Goal: Feedback & Contribution: Leave review/rating

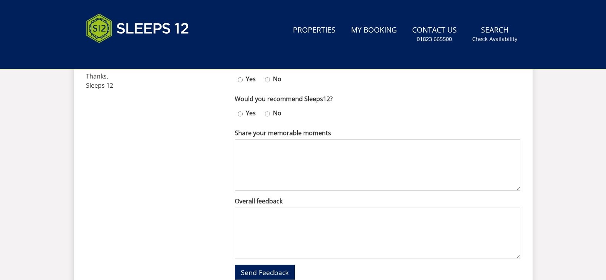
scroll to position [354, 0]
click at [241, 79] on input "Yes" at bounding box center [240, 79] width 5 height 11
radio input "true"
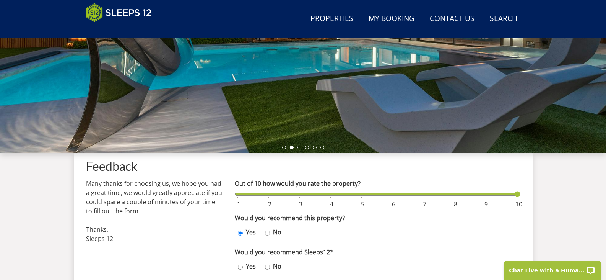
scroll to position [208, 0]
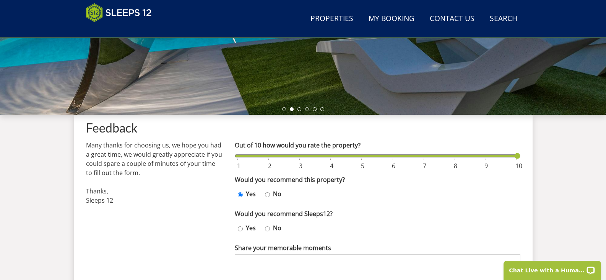
click at [519, 155] on input "Out of 10 how would you rate the property?" at bounding box center [378, 155] width 286 height 8
click at [519, 166] on option at bounding box center [519, 165] width 7 height 9
drag, startPoint x: 518, startPoint y: 156, endPoint x: 482, endPoint y: 159, distance: 36.2
click at [482, 159] on input "Out of 10 how would you rate the property?" at bounding box center [378, 155] width 286 height 8
click at [522, 155] on div "Feedback Many thanks for choosing us, we hope you had a great time, we would gr…" at bounding box center [303, 256] width 459 height 283
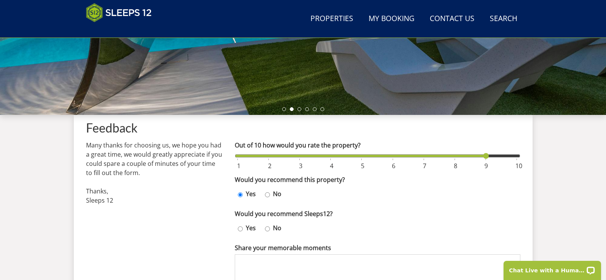
click at [520, 155] on div "Feedback Many thanks for choosing us, we hope you had a great time, we would gr…" at bounding box center [303, 256] width 459 height 283
type input "10"
click at [519, 155] on input "Out of 10 how would you rate the property?" at bounding box center [378, 155] width 286 height 8
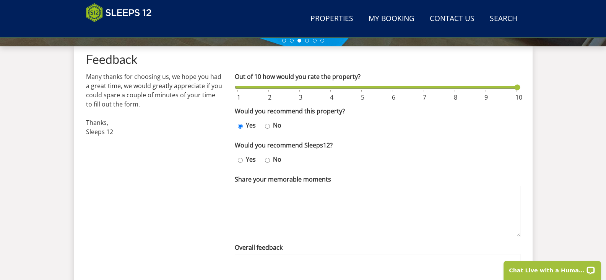
scroll to position [284, 0]
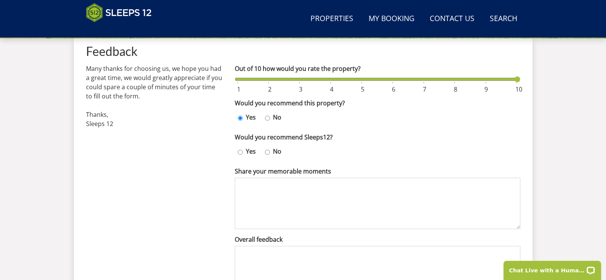
click at [240, 153] on input "Yes" at bounding box center [240, 151] width 5 height 11
radio input "true"
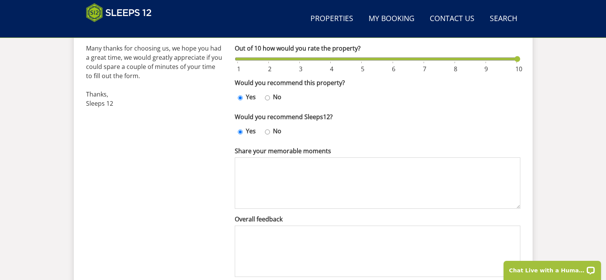
scroll to position [322, 0]
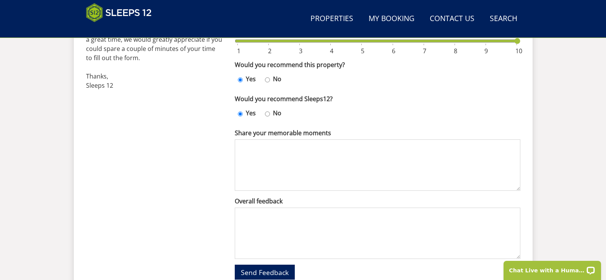
click at [243, 150] on textarea "Share your memorable moments" at bounding box center [378, 164] width 286 height 51
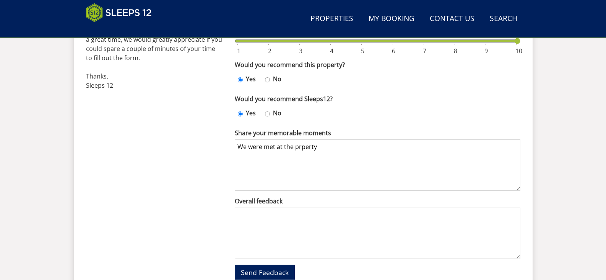
click at [301, 147] on textarea "We were met at the prperty" at bounding box center [378, 164] width 286 height 51
click at [331, 144] on textarea "We were met at the property" at bounding box center [378, 164] width 286 height 51
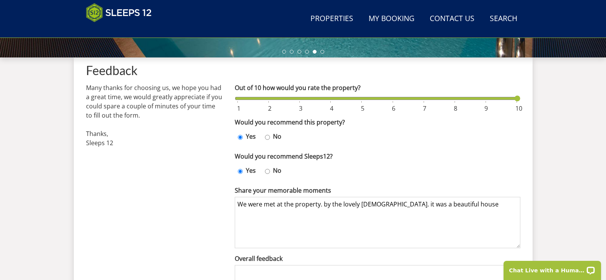
scroll to position [321, 0]
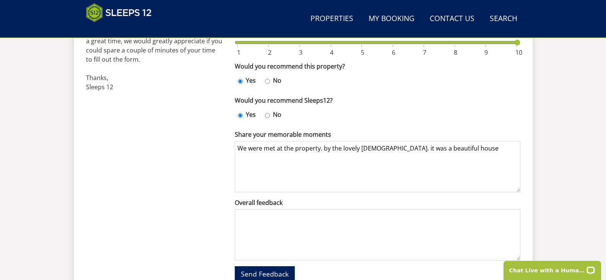
click at [450, 151] on textarea "We were met at the property. by the lovely [DEMOGRAPHIC_DATA]. it was a beautif…" at bounding box center [378, 166] width 286 height 51
click at [257, 157] on textarea "We were met at the property. by the lovely [DEMOGRAPHIC_DATA]. it was a beautif…" at bounding box center [378, 166] width 286 height 51
click at [291, 157] on textarea "We were met at the property. by the lovely [DEMOGRAPHIC_DATA]. it was a beautif…" at bounding box center [378, 166] width 286 height 51
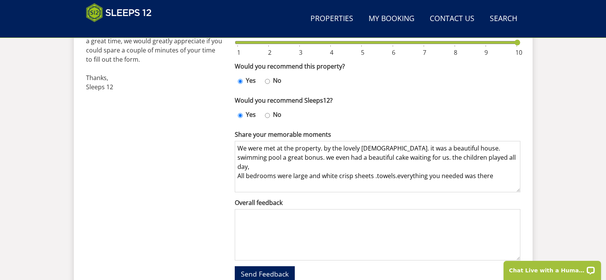
click at [395, 168] on textarea "We were met at the property. by the lovely [DEMOGRAPHIC_DATA]. it was a beautif…" at bounding box center [378, 166] width 286 height 51
click at [495, 169] on textarea "We were met at the property. by the lovely [DEMOGRAPHIC_DATA]. it was a beautif…" at bounding box center [378, 166] width 286 height 51
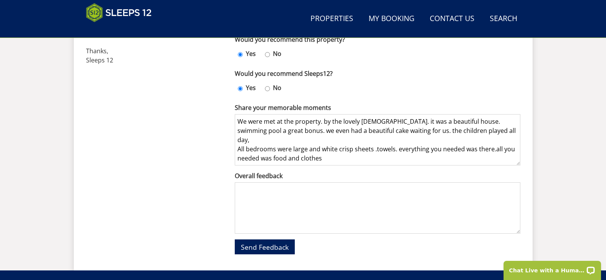
scroll to position [359, 0]
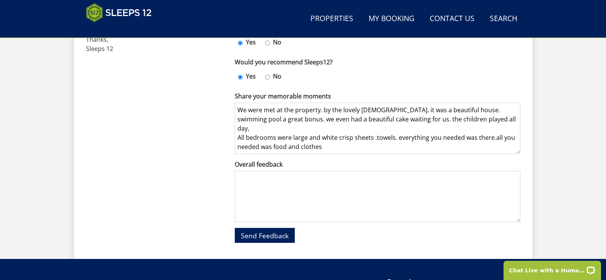
click at [493, 129] on textarea "We were met at the property. by the lovely [DEMOGRAPHIC_DATA]. it was a beautif…" at bounding box center [378, 128] width 286 height 51
click at [321, 138] on textarea "We were met at the property. by the lovely [DEMOGRAPHIC_DATA]. it was a beautif…" at bounding box center [378, 128] width 286 height 51
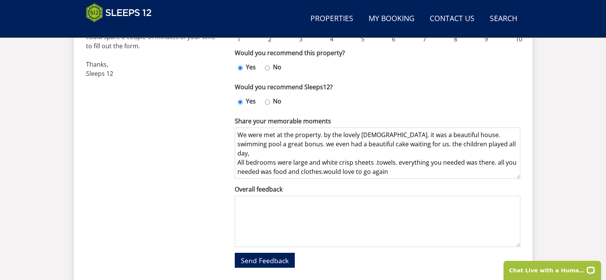
scroll to position [321, 0]
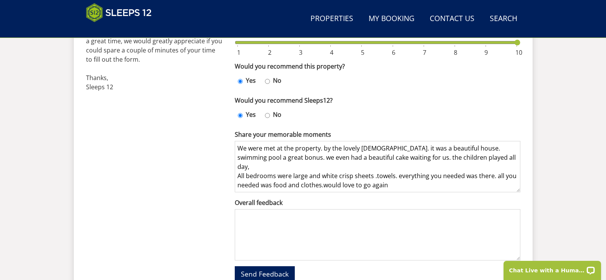
click at [323, 177] on textarea "We were met at the property. by the lovely [DEMOGRAPHIC_DATA]. it was a beautif…" at bounding box center [378, 166] width 286 height 51
click at [392, 176] on textarea "We were met at the property. by the lovely [DEMOGRAPHIC_DATA]. it was a beautif…" at bounding box center [378, 166] width 286 height 51
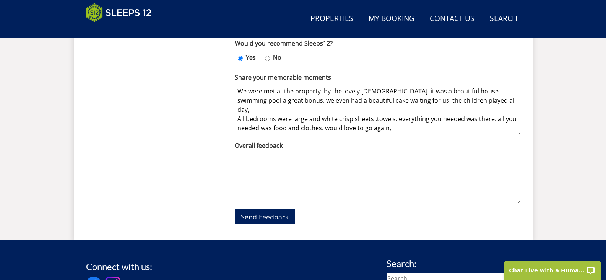
scroll to position [397, 0]
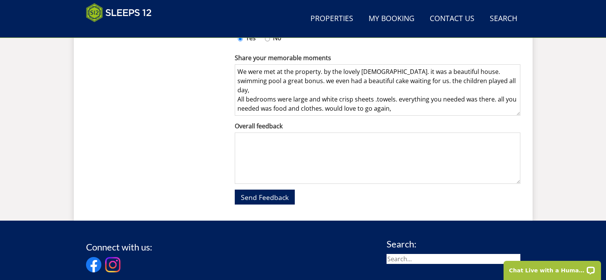
type textarea "We were met at the property. by the lovely [DEMOGRAPHIC_DATA]. it was a beautif…"
click at [249, 142] on textarea "Overall feedback" at bounding box center [378, 157] width 286 height 51
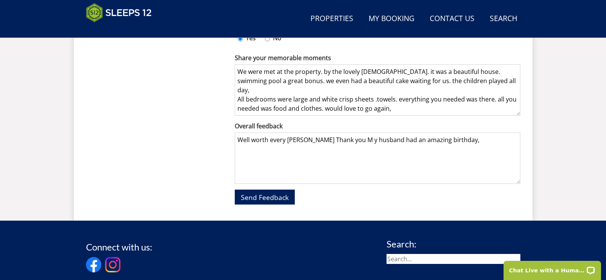
type textarea "Well worth every [PERSON_NAME] Thank you M y husband had an amazing birthday,"
drag, startPoint x: 319, startPoint y: 90, endPoint x: 309, endPoint y: 91, distance: 10.1
click at [309, 91] on textarea "We were met at the property. by the lovely [DEMOGRAPHIC_DATA]. it was a beautif…" at bounding box center [378, 89] width 286 height 51
type textarea "We were met at the property. by the lovely [DEMOGRAPHIC_DATA]. it was a beautif…"
click at [345, 141] on textarea "Well worth every [PERSON_NAME] Thank you M y husband had an amazing birthday," at bounding box center [378, 157] width 286 height 51
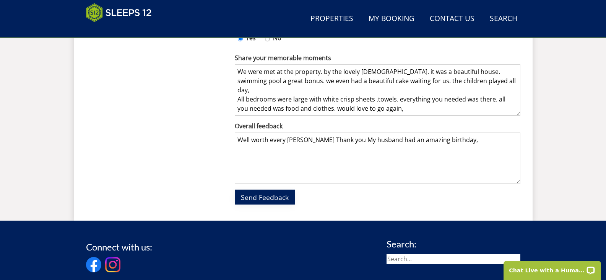
type textarea "Well worth every [PERSON_NAME] Thank you My husband had an amazing birthday,"
click at [278, 196] on span "Send Feedback" at bounding box center [265, 196] width 48 height 9
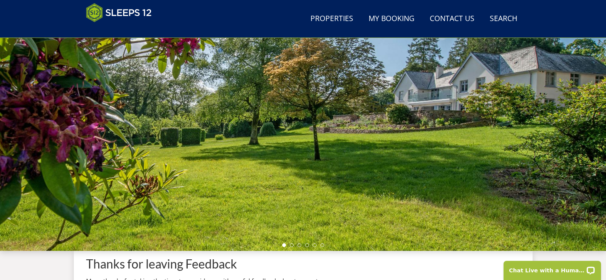
click at [431, 163] on div at bounding box center [303, 117] width 606 height 268
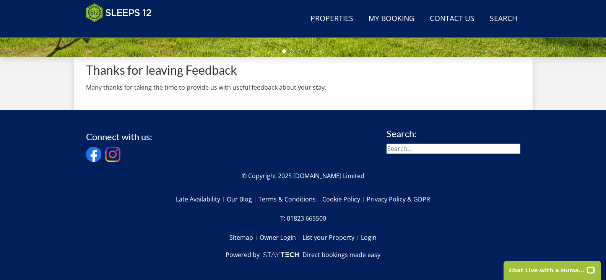
scroll to position [269, 0]
